Goal: Transaction & Acquisition: Purchase product/service

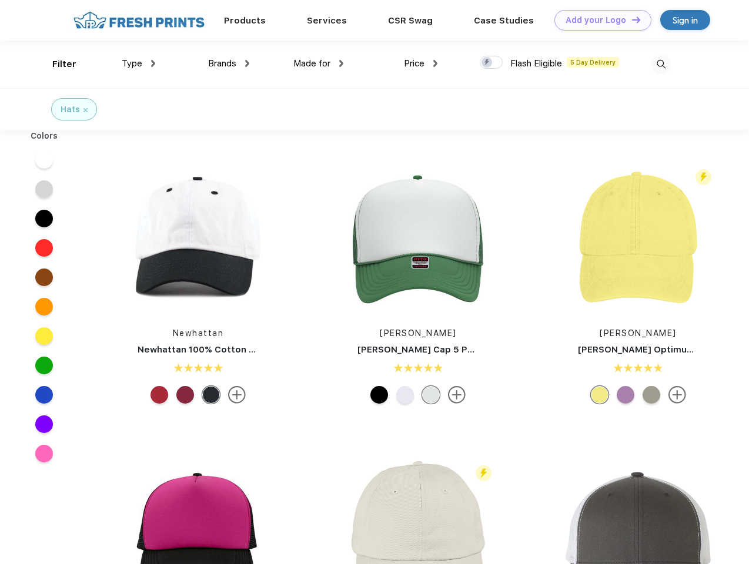
click at [598, 20] on link "Add your Logo Design Tool" at bounding box center [602, 20] width 97 height 21
click at [0, 0] on div "Design Tool" at bounding box center [0, 0] width 0 height 0
click at [630, 19] on link "Add your Logo Design Tool" at bounding box center [602, 20] width 97 height 21
click at [56, 64] on div "Filter" at bounding box center [64, 65] width 24 height 14
click at [139, 63] on span "Type" at bounding box center [132, 63] width 21 height 11
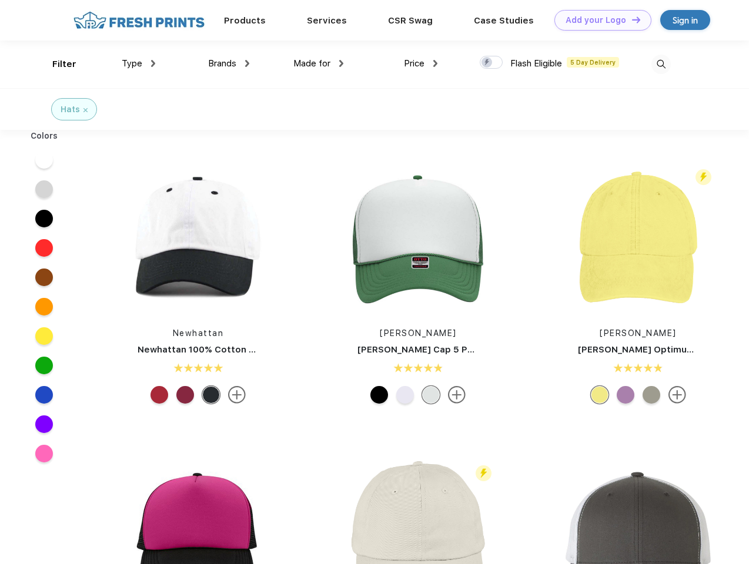
click at [229, 63] on span "Brands" at bounding box center [222, 63] width 28 height 11
click at [318, 63] on span "Made for" at bounding box center [311, 63] width 37 height 11
click at [421, 63] on span "Price" at bounding box center [414, 63] width 21 height 11
click at [491, 63] on div at bounding box center [490, 62] width 23 height 13
click at [487, 63] on input "checkbox" at bounding box center [483, 59] width 8 height 8
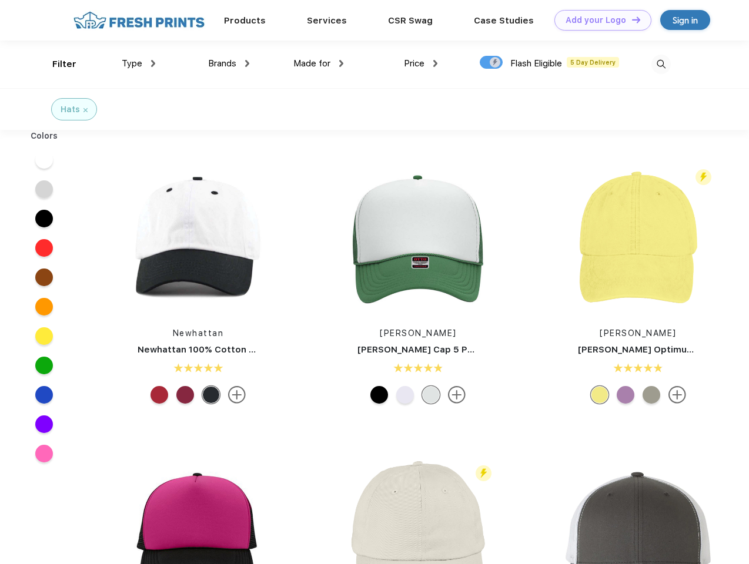
click at [660, 64] on img at bounding box center [660, 64] width 19 height 19
